Goal: Task Accomplishment & Management: Use online tool/utility

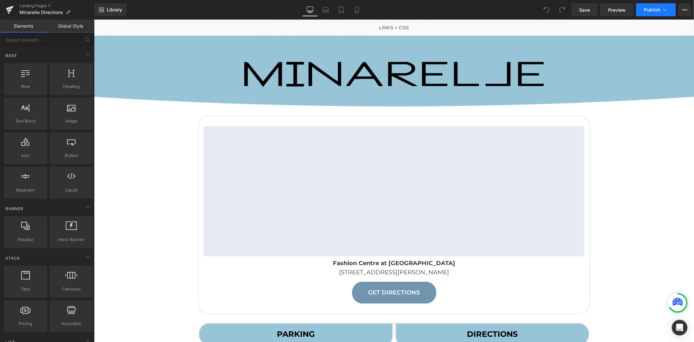
click at [651, 12] on span "Publish" at bounding box center [652, 9] width 16 height 5
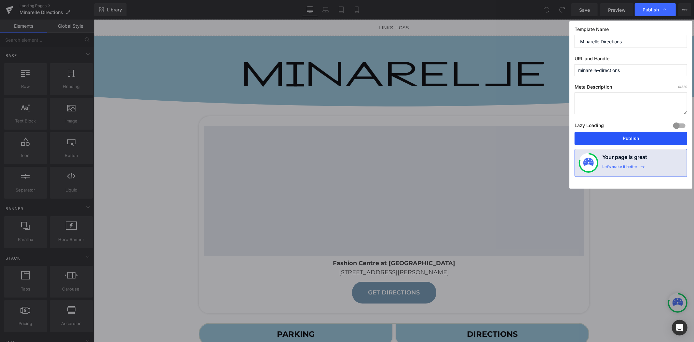
click at [0, 0] on button "Publish" at bounding box center [0, 0] width 0 height 0
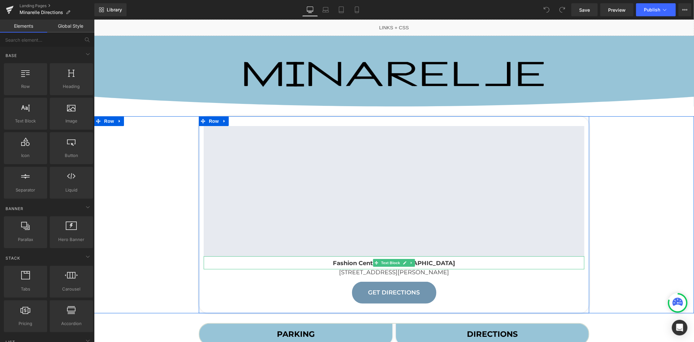
click at [459, 264] on p "Fashion Centre at [GEOGRAPHIC_DATA]" at bounding box center [393, 262] width 381 height 13
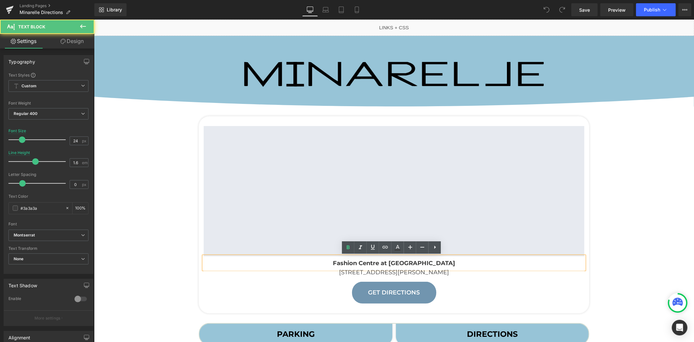
click at [459, 263] on p "Fashion Centre at [GEOGRAPHIC_DATA]" at bounding box center [393, 262] width 381 height 13
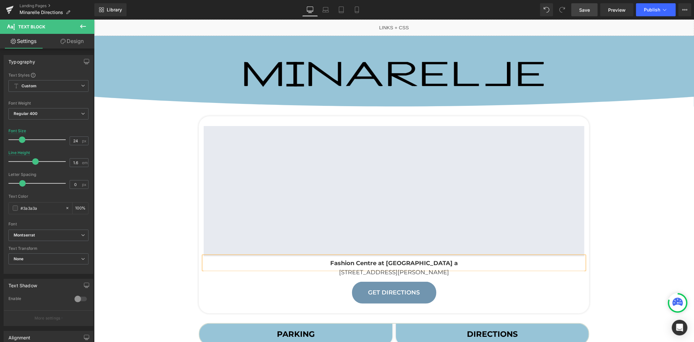
click at [588, 16] on link "Save" at bounding box center [584, 9] width 26 height 13
click at [688, 6] on button "View Live Page View with current Template Save Template to Library Schedule Pub…" at bounding box center [685, 9] width 13 height 13
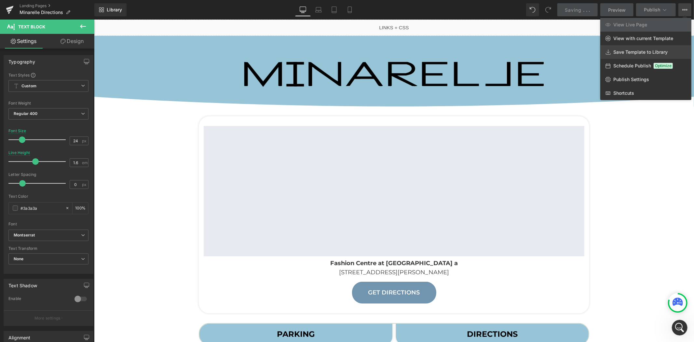
click at [629, 52] on span "Save Template to Library" at bounding box center [640, 52] width 54 height 6
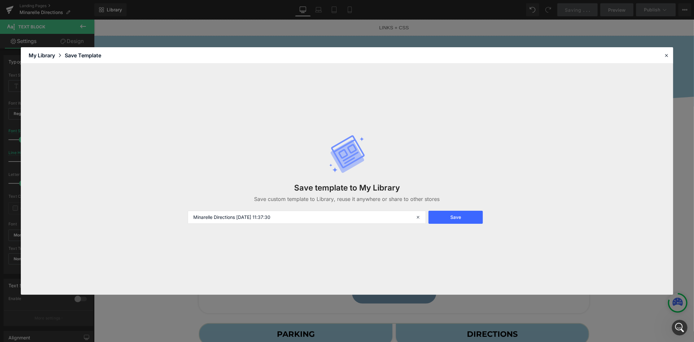
click at [0, 0] on div "Save template to My Library Save custom template to Library, reuse it anywhere …" at bounding box center [0, 0] width 0 height 0
drag, startPoint x: 308, startPoint y: 219, endPoint x: 184, endPoint y: 226, distance: 123.8
click at [0, 0] on div "Save template to My Library Save custom template to Library, reuse it anywhere …" at bounding box center [0, 0] width 0 height 0
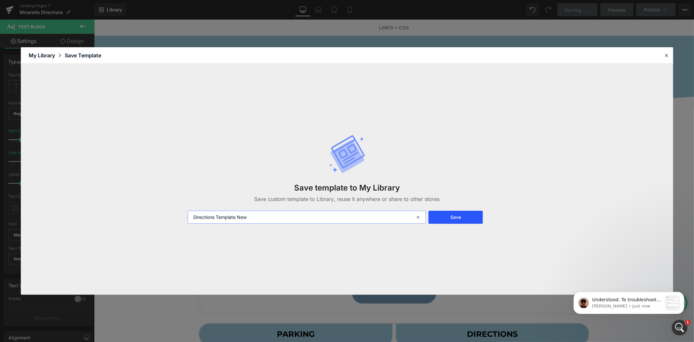
type input "Directions Template New"
click at [0, 0] on button "Save" at bounding box center [0, 0] width 0 height 0
click at [613, 307] on p "[PERSON_NAME] • Just now" at bounding box center [627, 306] width 70 height 6
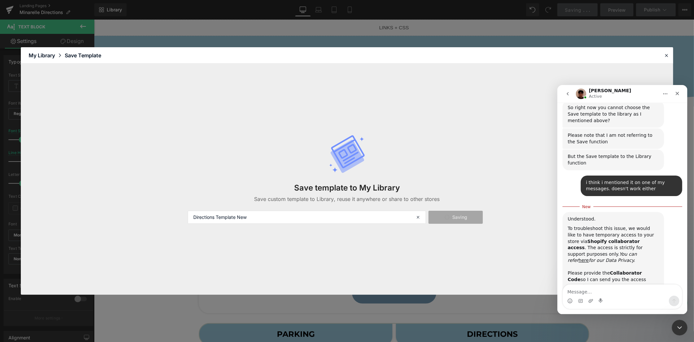
scroll to position [651, 0]
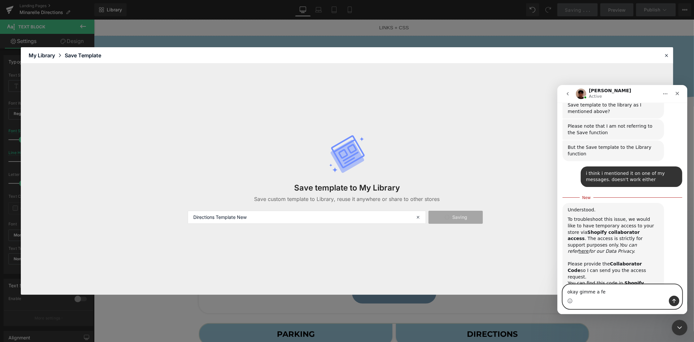
type textarea "okay gimme a few"
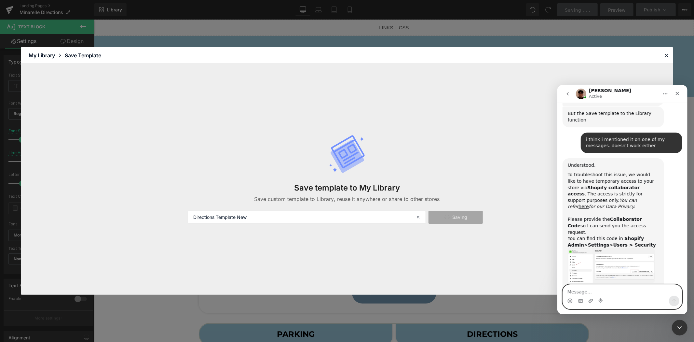
scroll to position [679, 0]
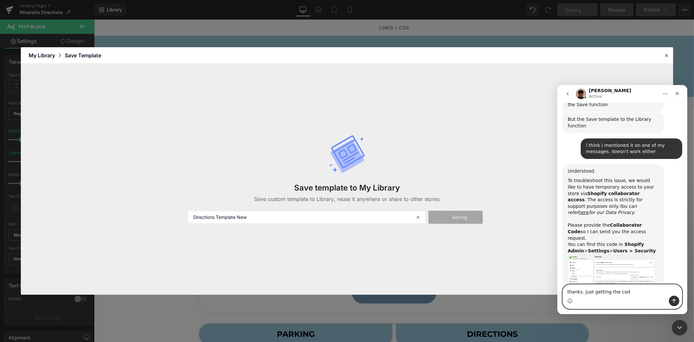
type textarea "thanks. just getting the code"
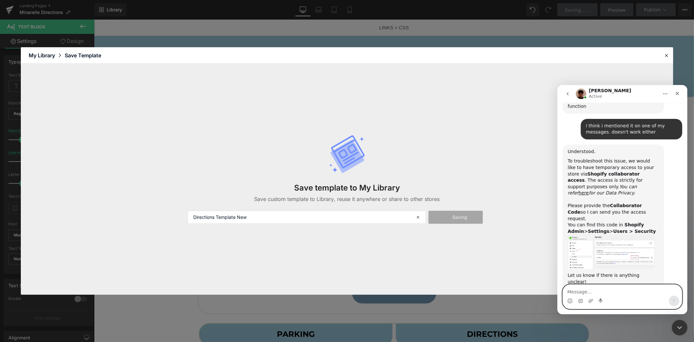
scroll to position [719, 0]
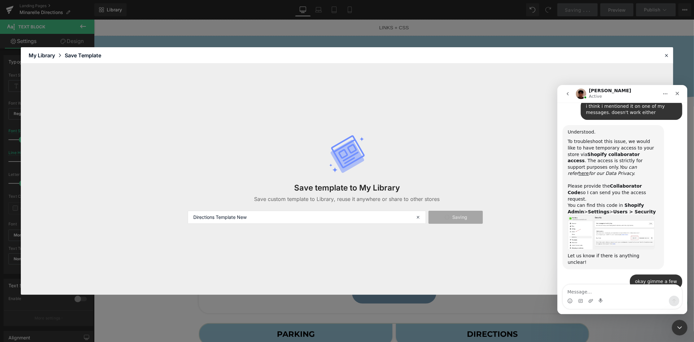
click at [618, 214] on img "Kyle says…" at bounding box center [611, 231] width 87 height 34
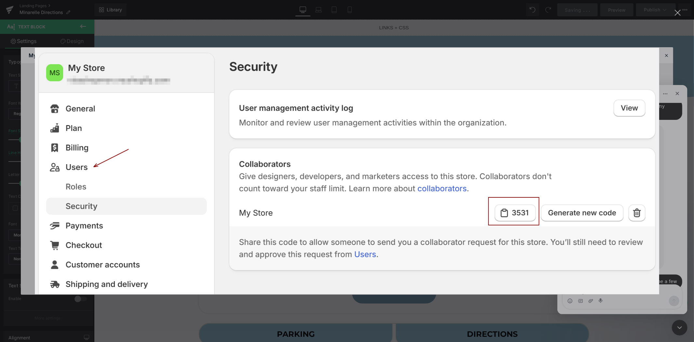
scroll to position [0, 0]
click at [533, 142] on img "Close" at bounding box center [347, 171] width 625 height 246
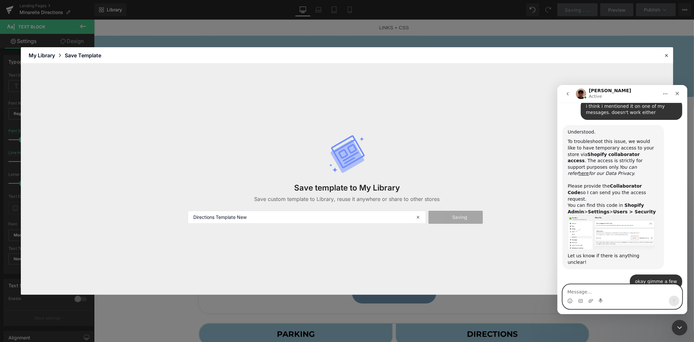
click at [584, 289] on textarea "Message…" at bounding box center [622, 289] width 119 height 11
type textarea "sorry for the delay"
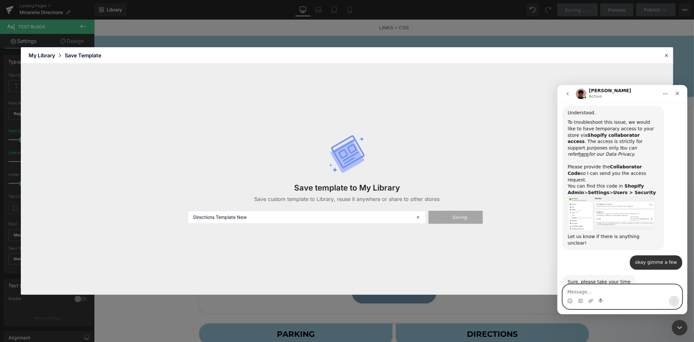
paste textarea "9463"
type textarea "9463"
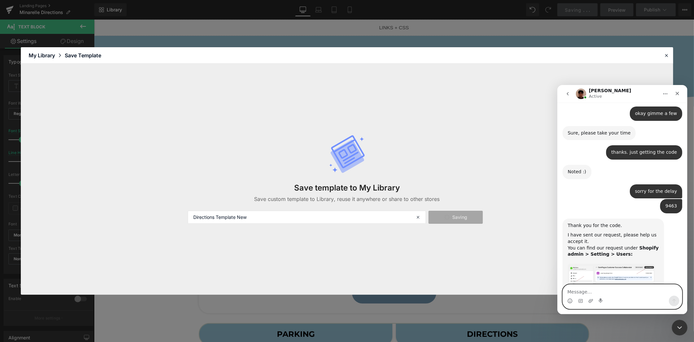
scroll to position [886, 0]
click at [601, 264] on img "Kyle says…" at bounding box center [611, 283] width 87 height 38
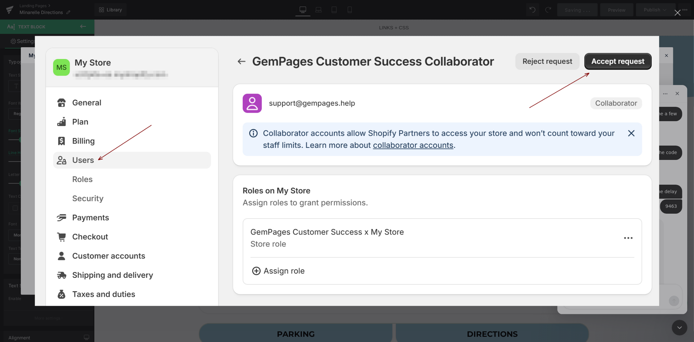
scroll to position [0, 0]
click at [545, 194] on img "Close" at bounding box center [347, 171] width 625 height 270
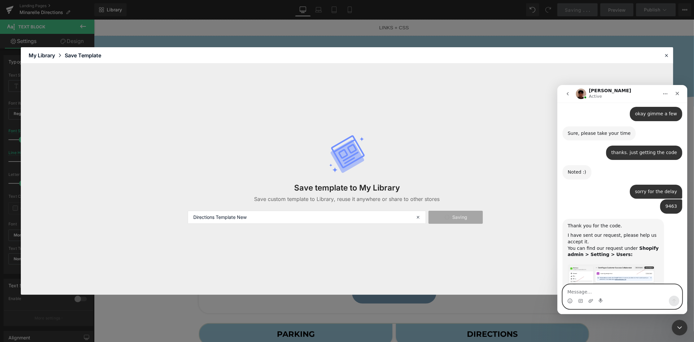
click at [605, 291] on textarea "Message…" at bounding box center [622, 289] width 119 height 11
type textarea "its approved now"
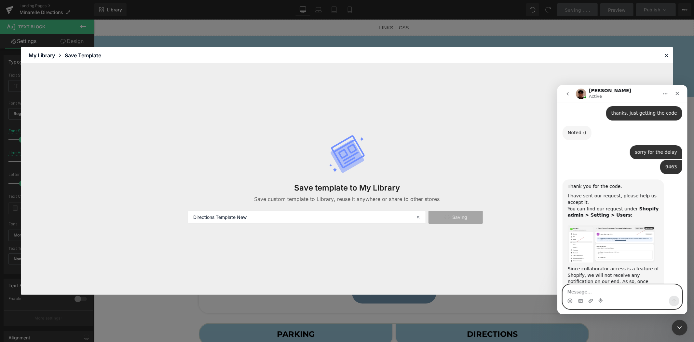
scroll to position [925, 0]
type textarea "thanks very much"
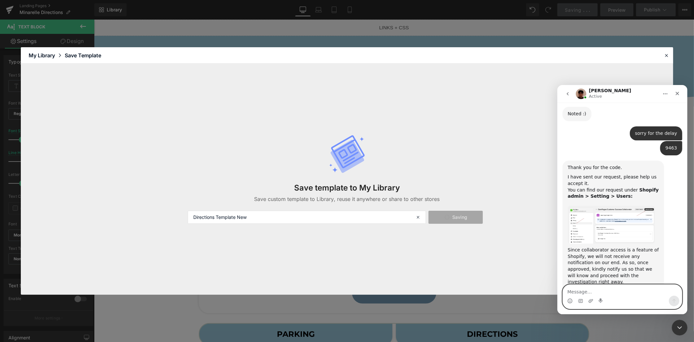
scroll to position [964, 0]
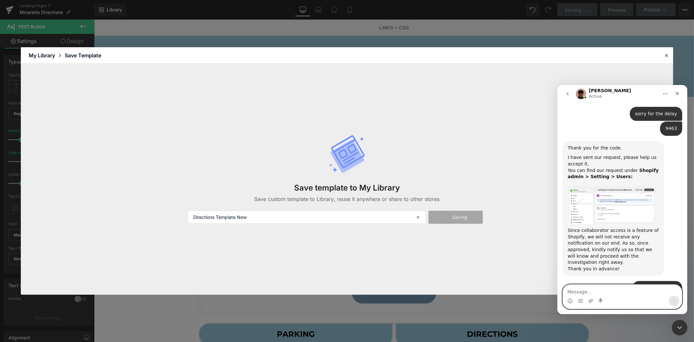
click at [582, 291] on textarea "Message…" at bounding box center [622, 289] width 119 height 11
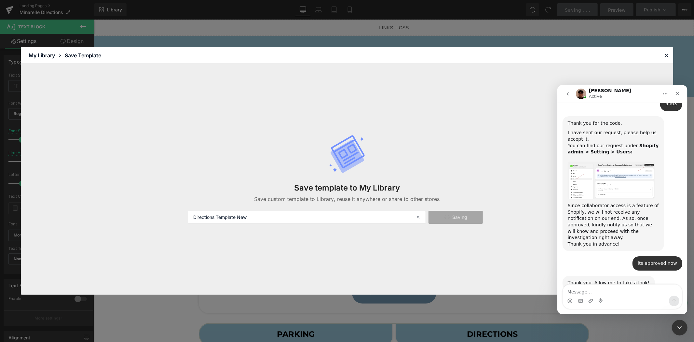
scroll to position [989, 0]
click at [606, 292] on textarea "Message…" at bounding box center [622, 289] width 119 height 11
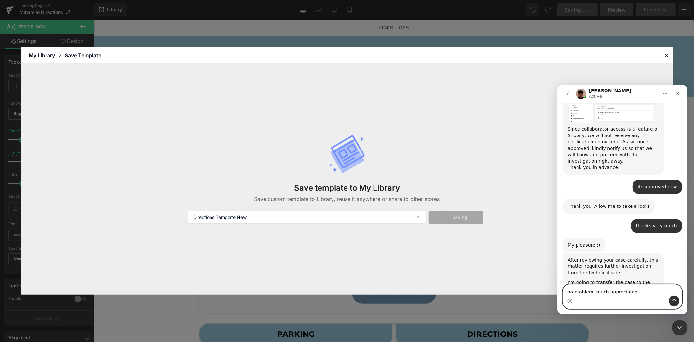
type textarea "no problem. much appreciated."
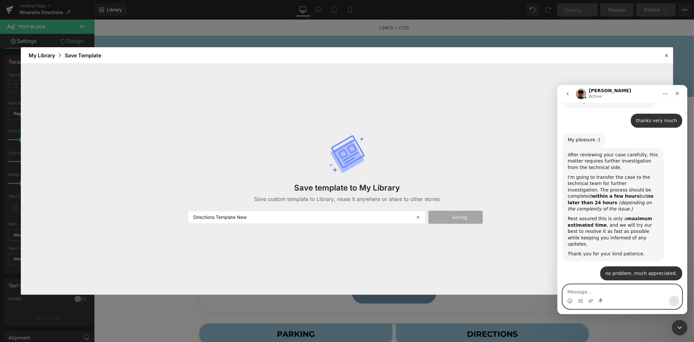
scroll to position [1180, 0]
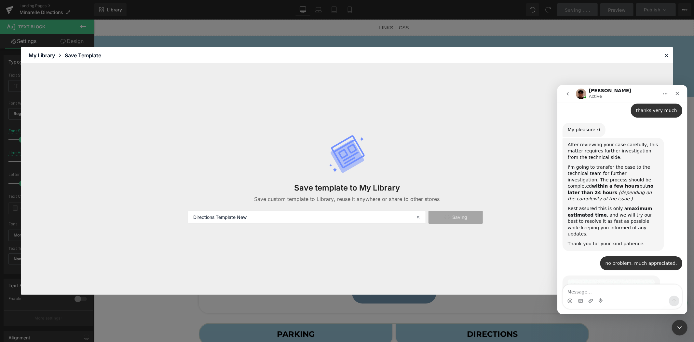
click at [0, 0] on div at bounding box center [0, 0] width 0 height 0
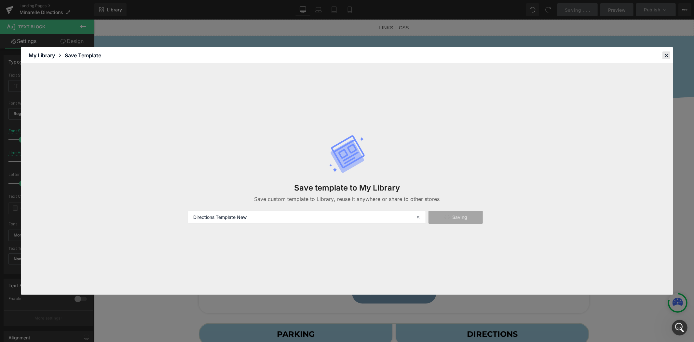
scroll to position [0, 0]
click at [0, 0] on icon at bounding box center [0, 0] width 0 height 0
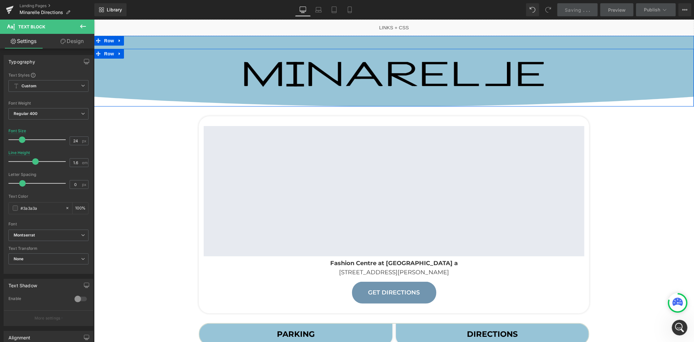
scroll to position [1180, 0]
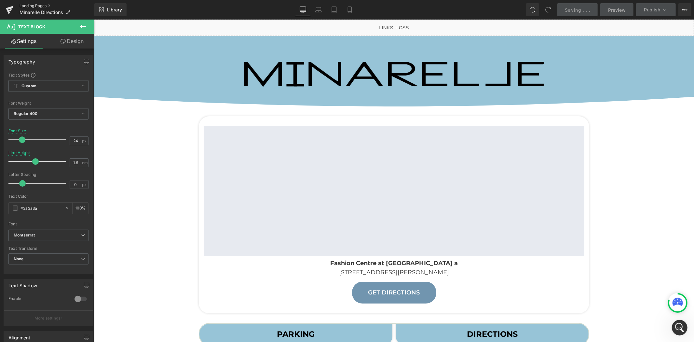
click at [36, 4] on link "Landing Pages" at bounding box center [57, 5] width 75 height 5
